Goal: Information Seeking & Learning: Learn about a topic

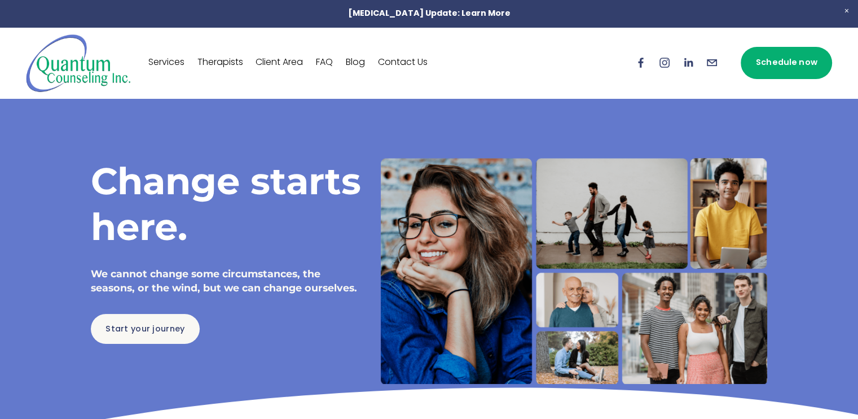
click at [219, 61] on link "Therapists" at bounding box center [221, 63] width 46 height 18
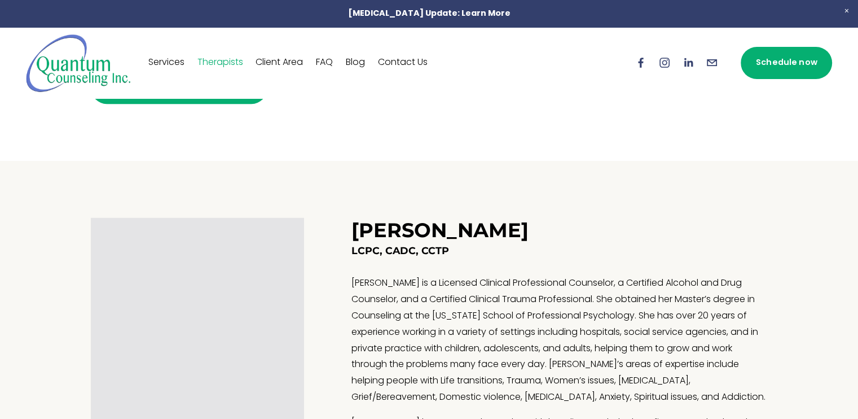
scroll to position [713, 0]
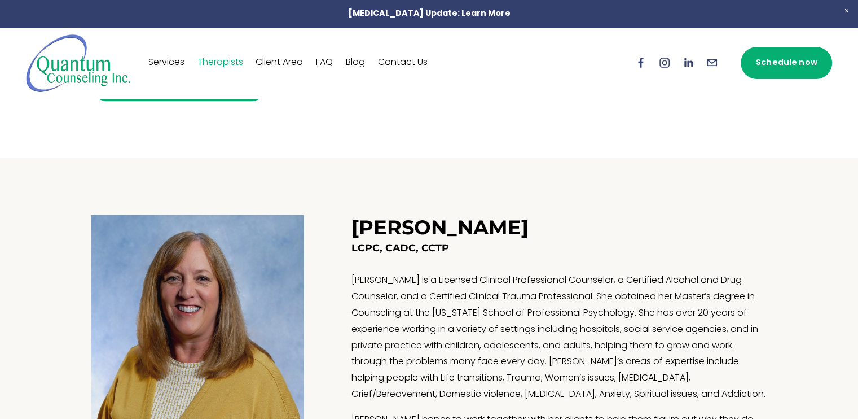
click at [156, 60] on link "Services" at bounding box center [166, 63] width 36 height 18
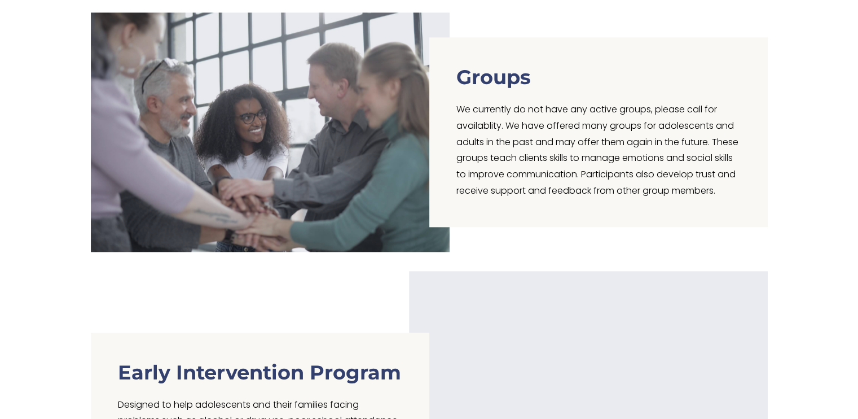
scroll to position [1336, 0]
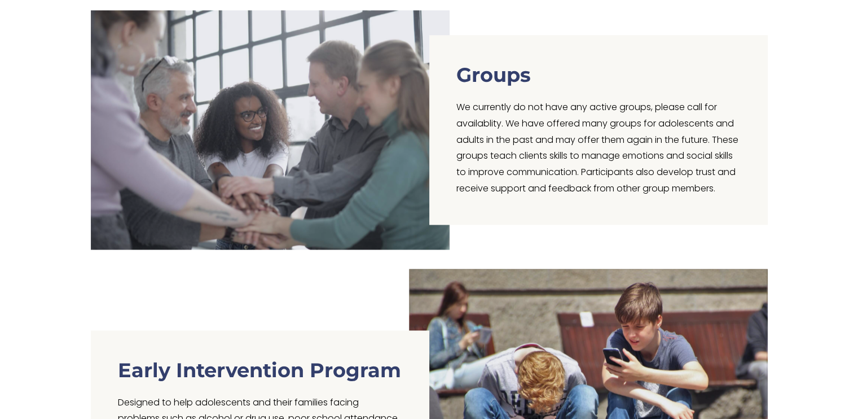
click at [224, 152] on div at bounding box center [270, 129] width 359 height 239
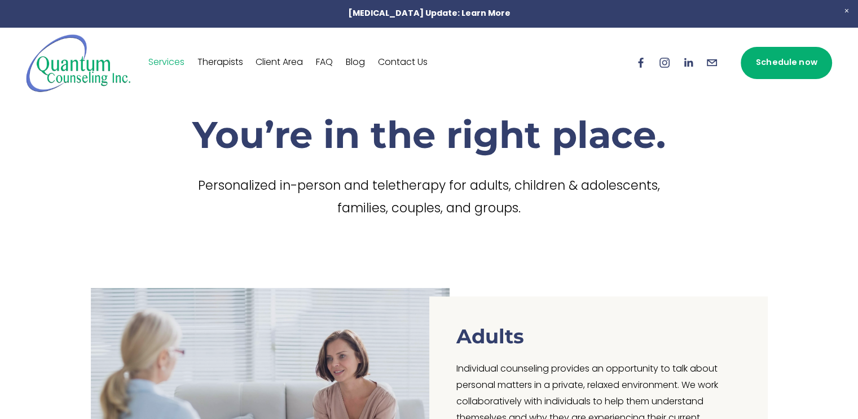
scroll to position [0, 0]
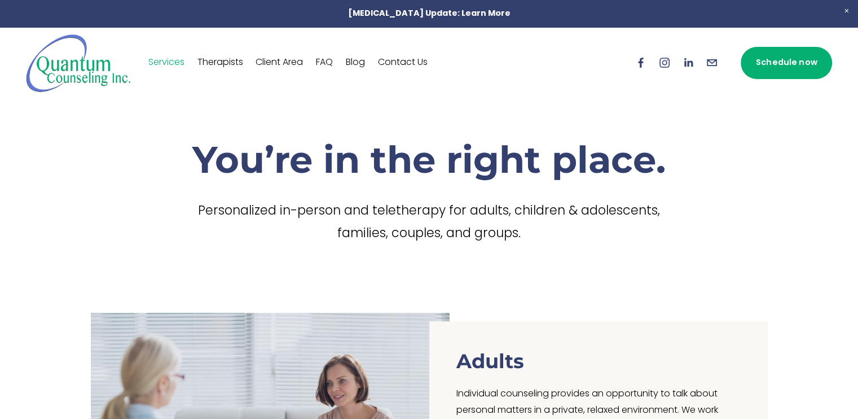
click at [326, 60] on link "FAQ" at bounding box center [324, 63] width 17 height 18
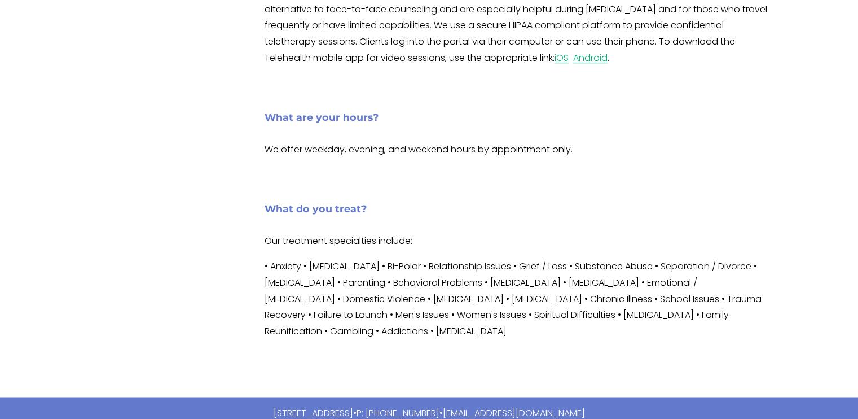
scroll to position [728, 0]
